Goal: Information Seeking & Learning: Learn about a topic

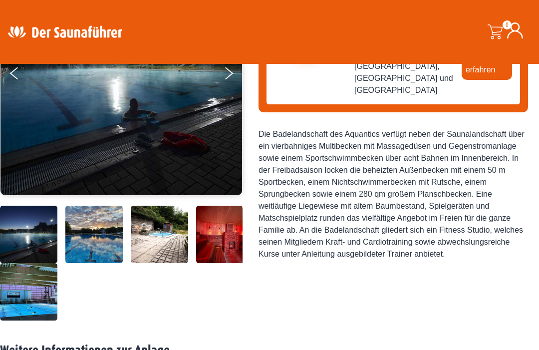
scroll to position [191, 0]
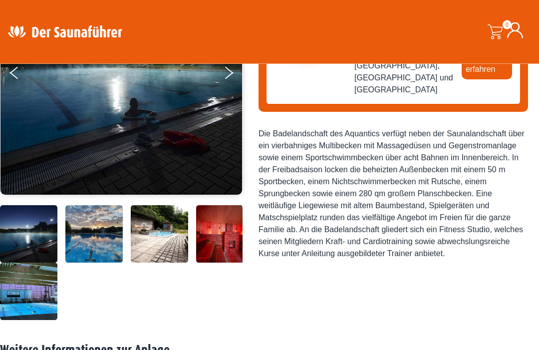
click at [223, 263] on img at bounding box center [224, 234] width 57 height 57
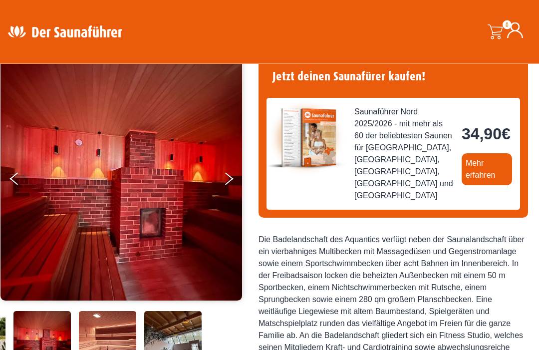
click at [232, 179] on icon "Next" at bounding box center [229, 181] width 8 height 7
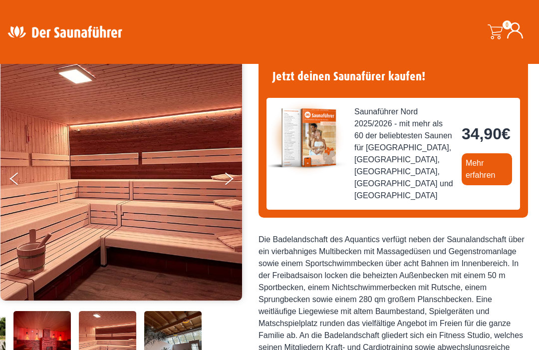
click at [233, 180] on button "Next" at bounding box center [235, 180] width 25 height 25
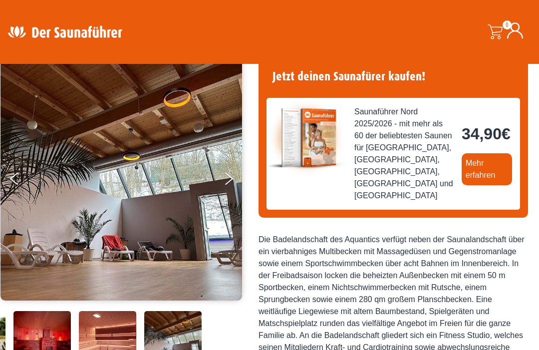
click at [233, 181] on button "Next" at bounding box center [235, 180] width 25 height 25
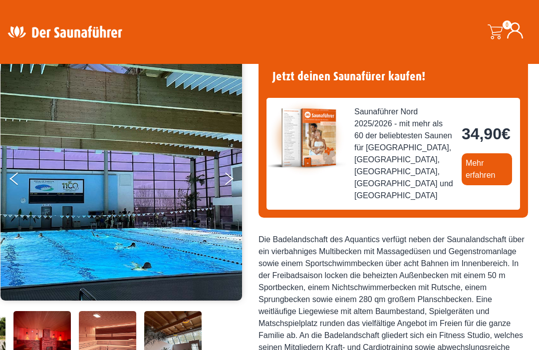
click at [232, 185] on button "Next" at bounding box center [235, 180] width 25 height 25
click at [233, 182] on button "Next" at bounding box center [235, 180] width 25 height 25
click at [5, 185] on img at bounding box center [121, 178] width 242 height 245
click at [7, 179] on img at bounding box center [121, 178] width 242 height 245
click at [18, 175] on button "Previous" at bounding box center [22, 180] width 25 height 25
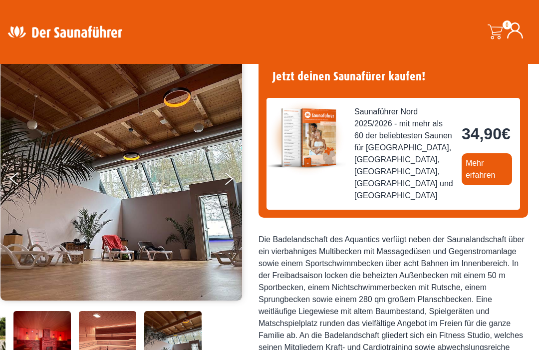
click at [14, 172] on button "Previous" at bounding box center [22, 180] width 25 height 25
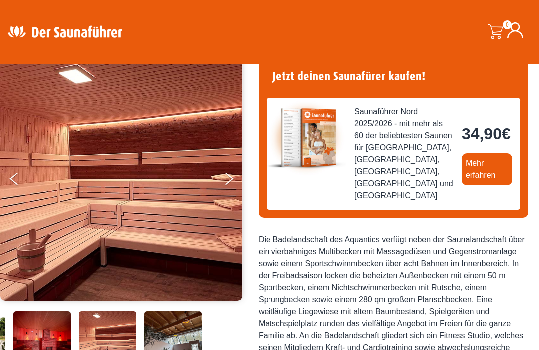
click at [21, 182] on button "Previous" at bounding box center [22, 180] width 25 height 25
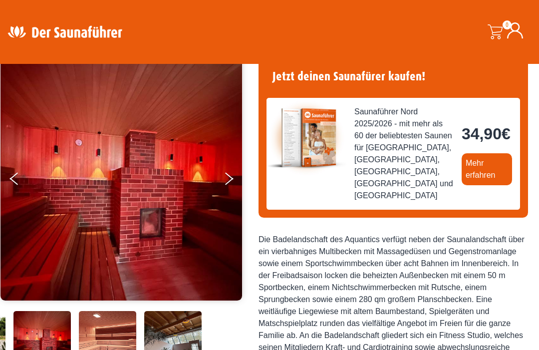
click at [20, 180] on button "Previous" at bounding box center [22, 180] width 25 height 25
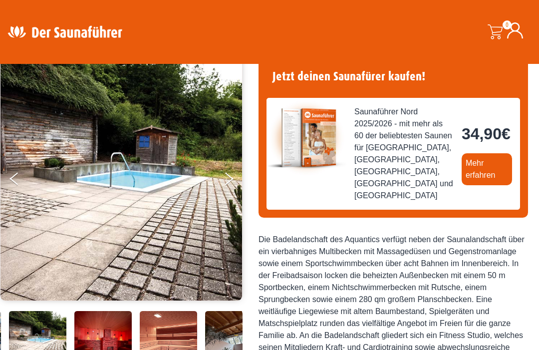
click at [0, 185] on img at bounding box center [121, 178] width 242 height 245
click at [10, 181] on button "Previous" at bounding box center [22, 180] width 25 height 25
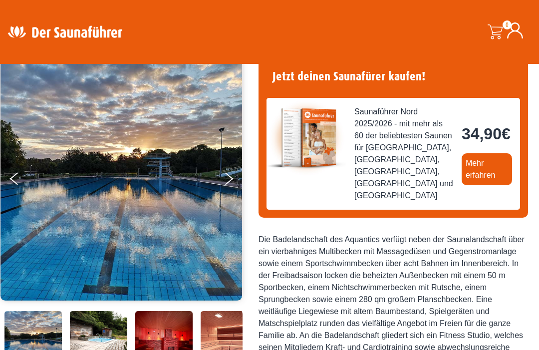
click at [12, 184] on button "Previous" at bounding box center [22, 180] width 25 height 25
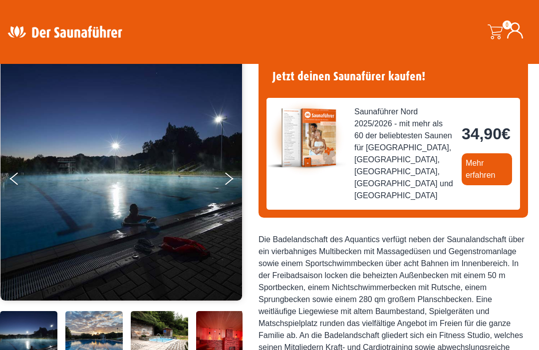
click at [14, 186] on button "Previous" at bounding box center [22, 180] width 25 height 25
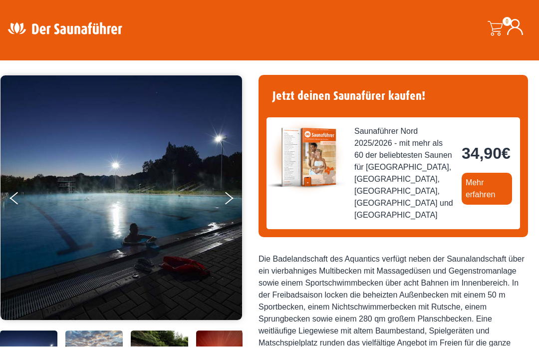
scroll to position [0, 0]
